Goal: Task Accomplishment & Management: Manage account settings

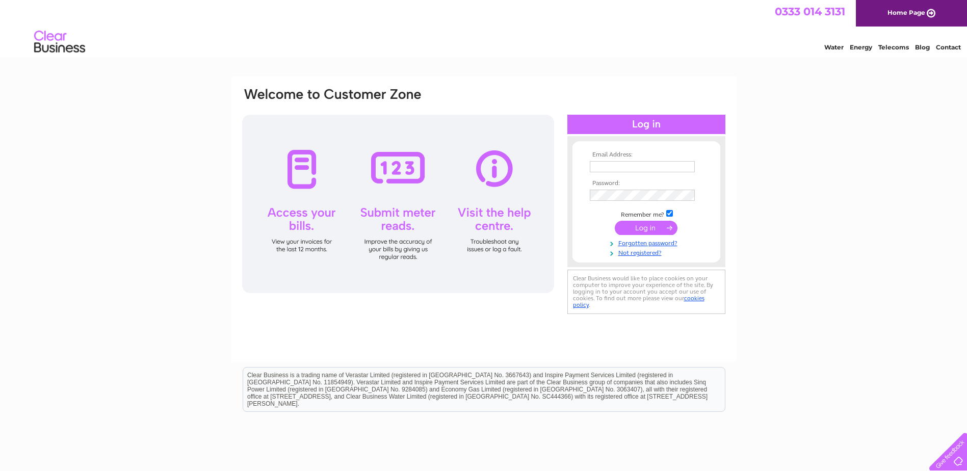
type input "[DOMAIN_NAME][EMAIL_ADDRESS][DOMAIN_NAME]"
click at [653, 221] on input "submit" at bounding box center [646, 228] width 63 height 14
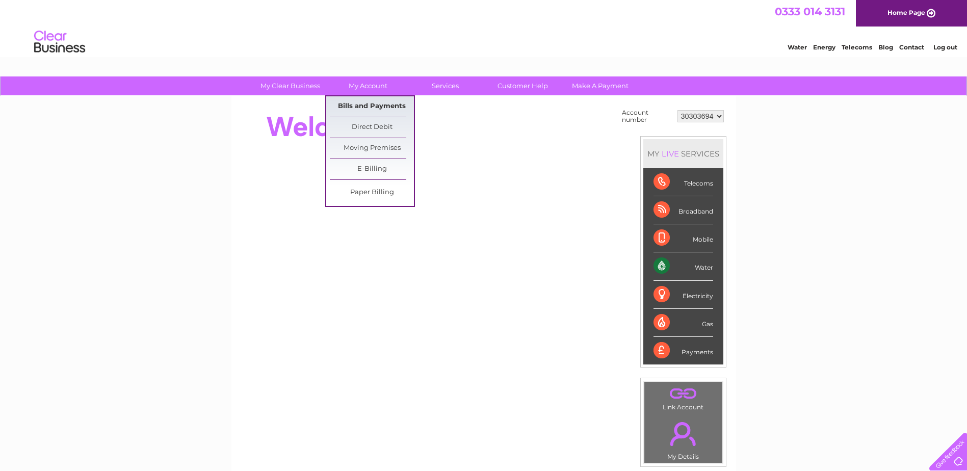
click at [367, 109] on link "Bills and Payments" at bounding box center [372, 106] width 84 height 20
click at [368, 106] on link "Bills and Payments" at bounding box center [372, 106] width 84 height 20
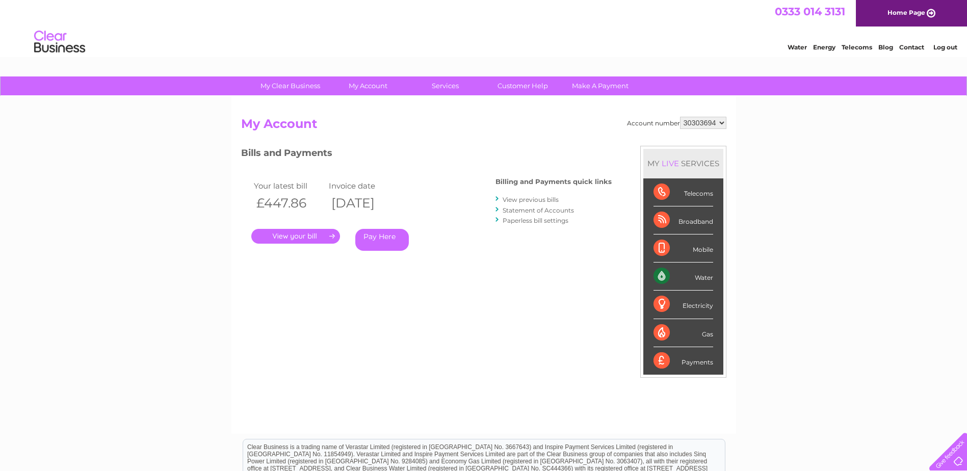
click at [297, 233] on link "." at bounding box center [295, 236] width 89 height 15
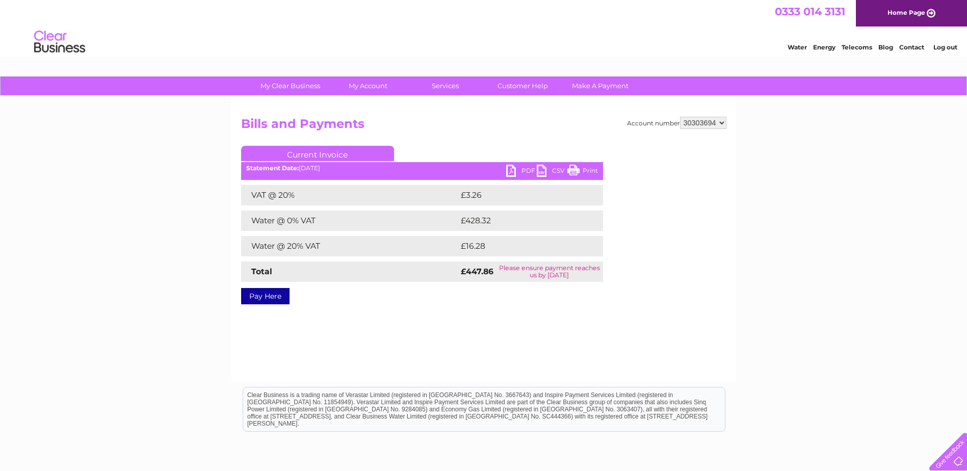
click at [511, 167] on link "PDF" at bounding box center [521, 172] width 31 height 15
